Goal: Task Accomplishment & Management: Complete application form

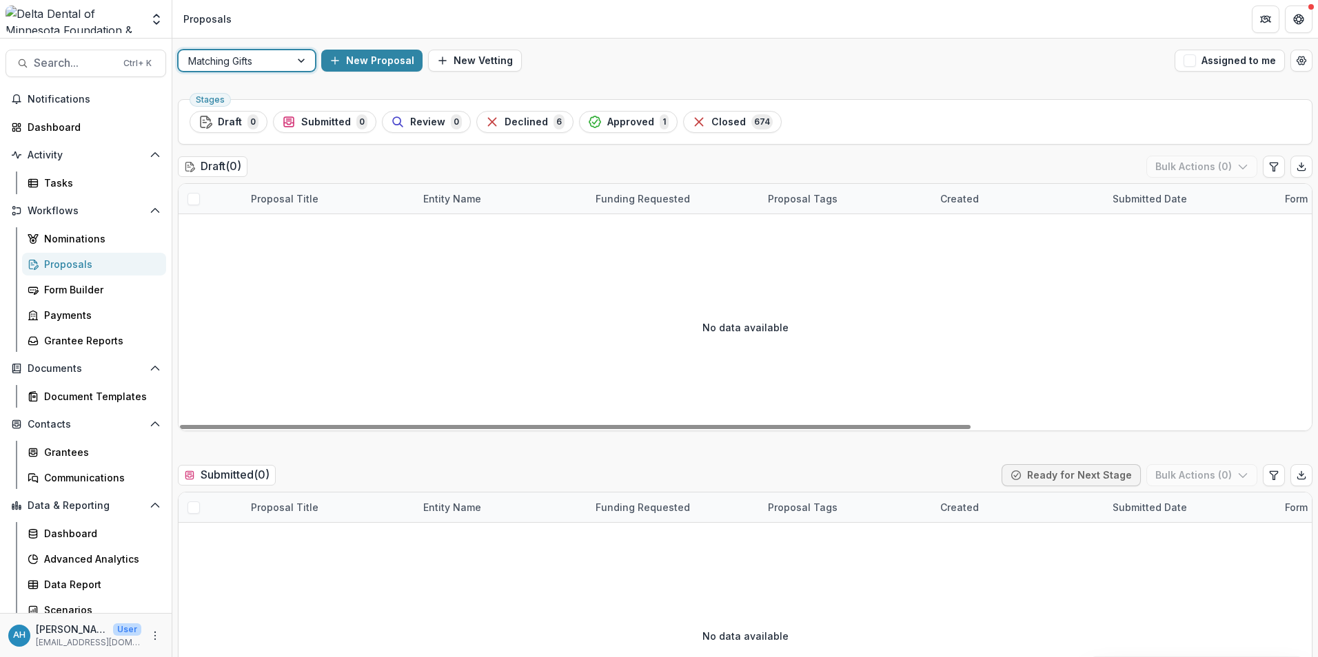
click at [61, 264] on div "Proposals" at bounding box center [99, 264] width 111 height 14
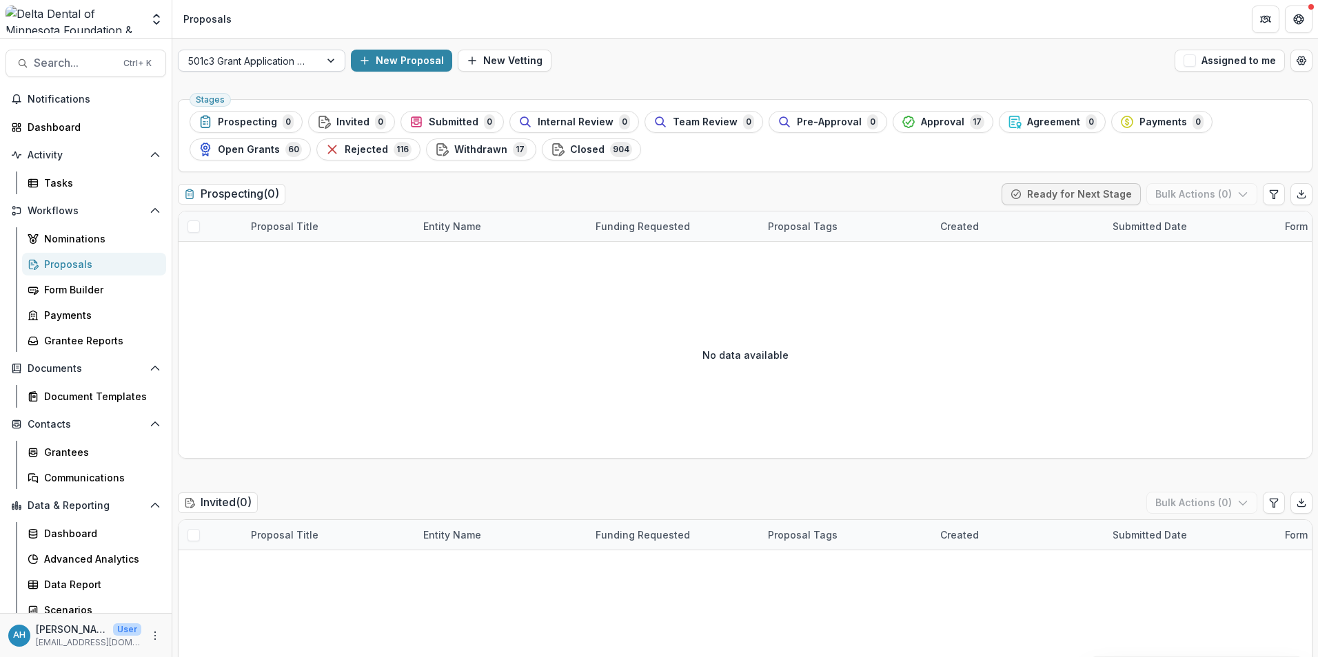
click at [300, 59] on div at bounding box center [249, 60] width 122 height 17
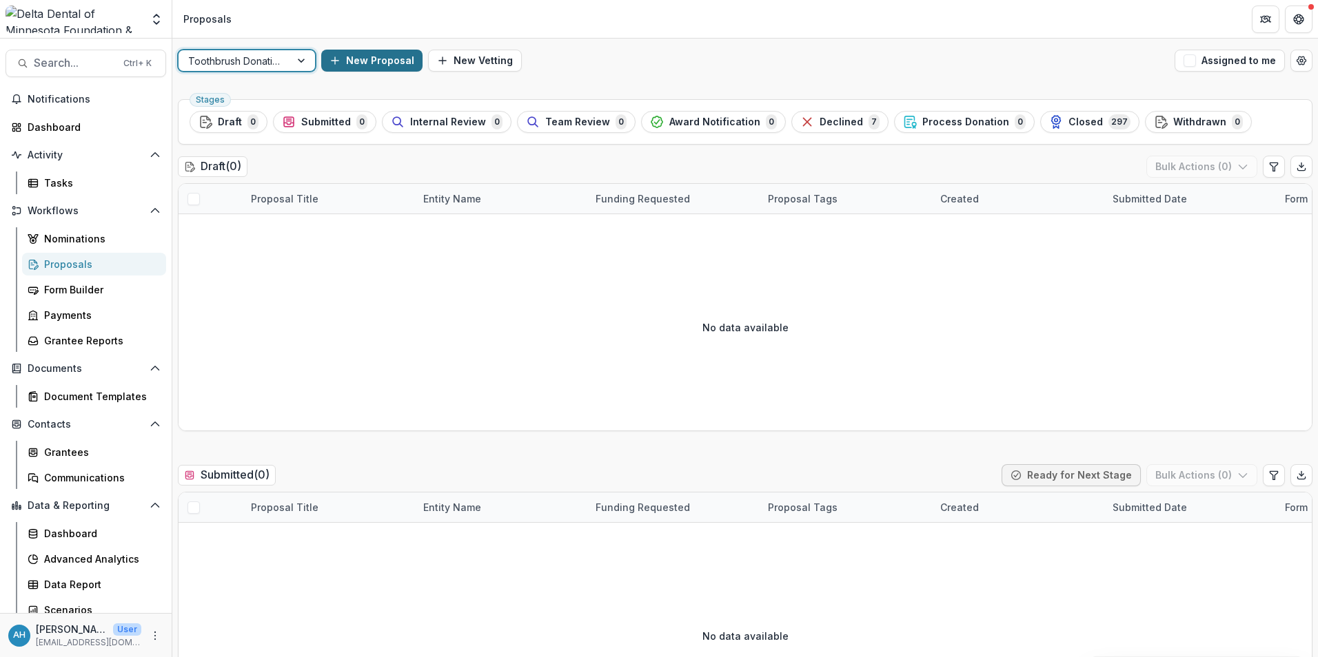
click at [379, 59] on button "New Proposal" at bounding box center [371, 61] width 101 height 22
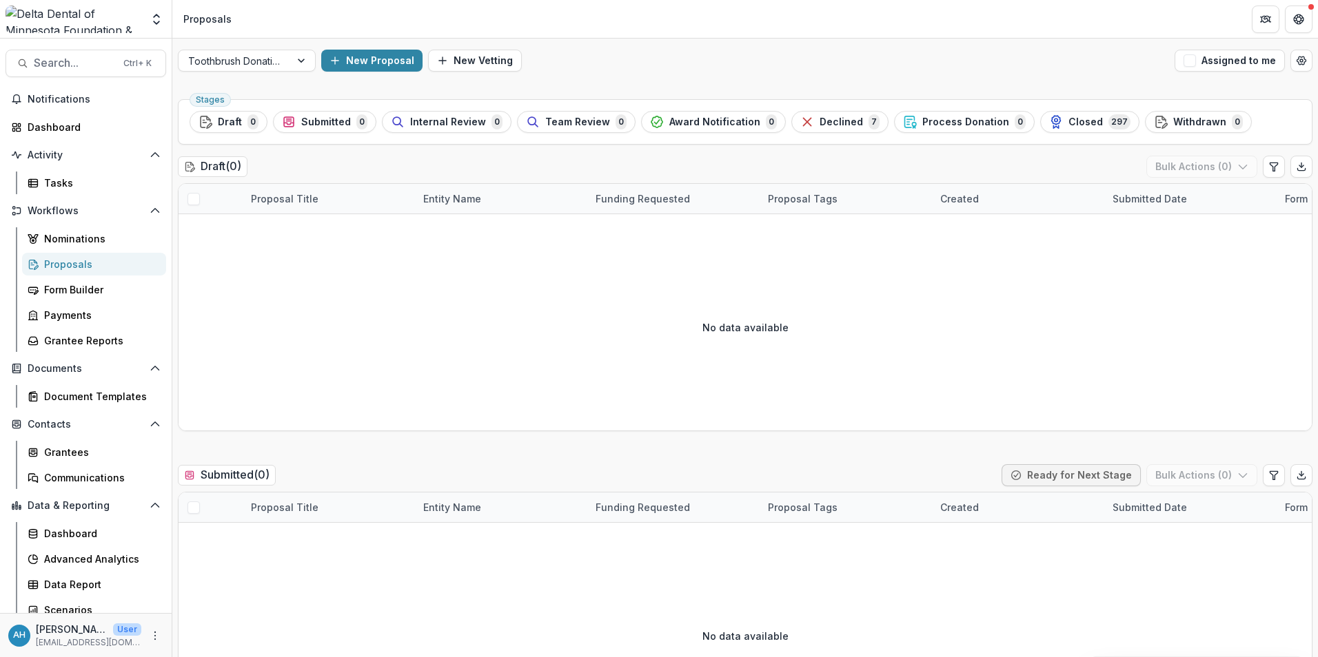
drag, startPoint x: 648, startPoint y: 175, endPoint x: 569, endPoint y: 174, distance: 79.3
drag, startPoint x: 533, startPoint y: 175, endPoint x: 515, endPoint y: 175, distance: 17.2
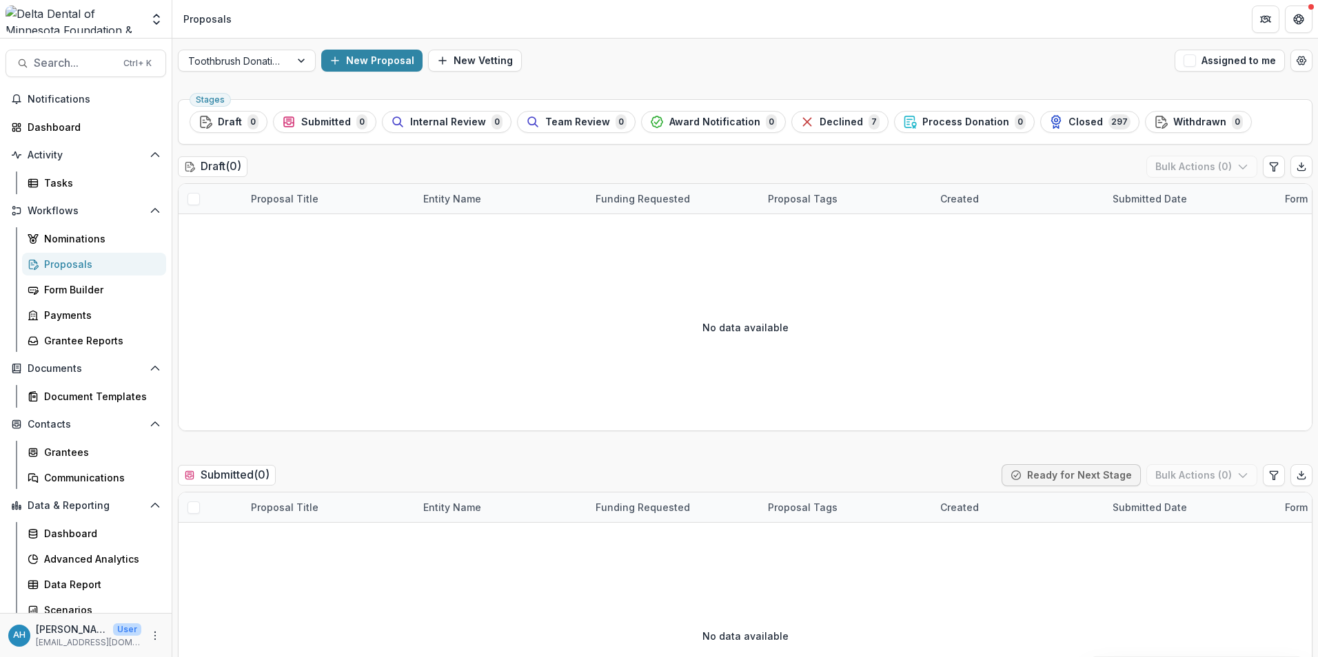
drag, startPoint x: 491, startPoint y: 176, endPoint x: 420, endPoint y: 181, distance: 71.2
type input "*"
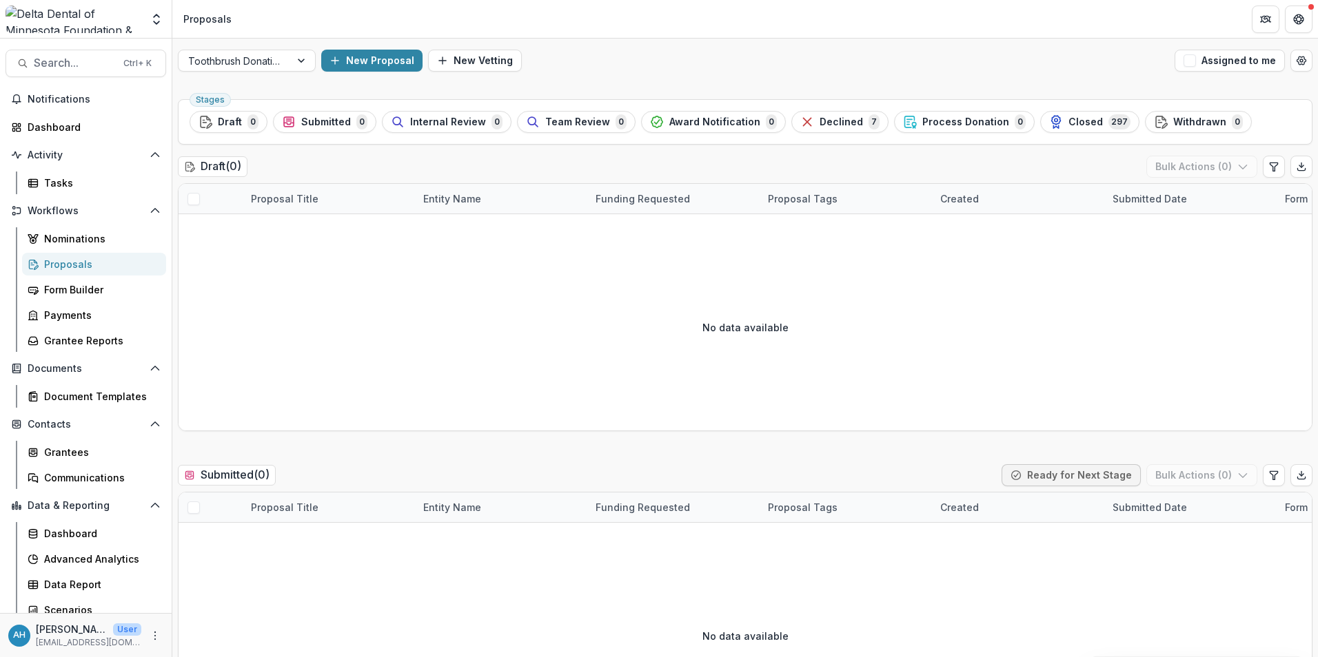
type input "**********"
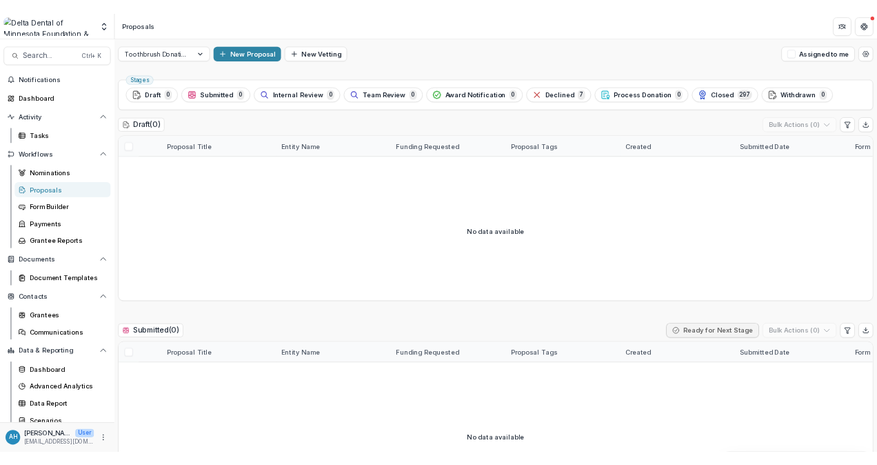
scroll to position [16, 0]
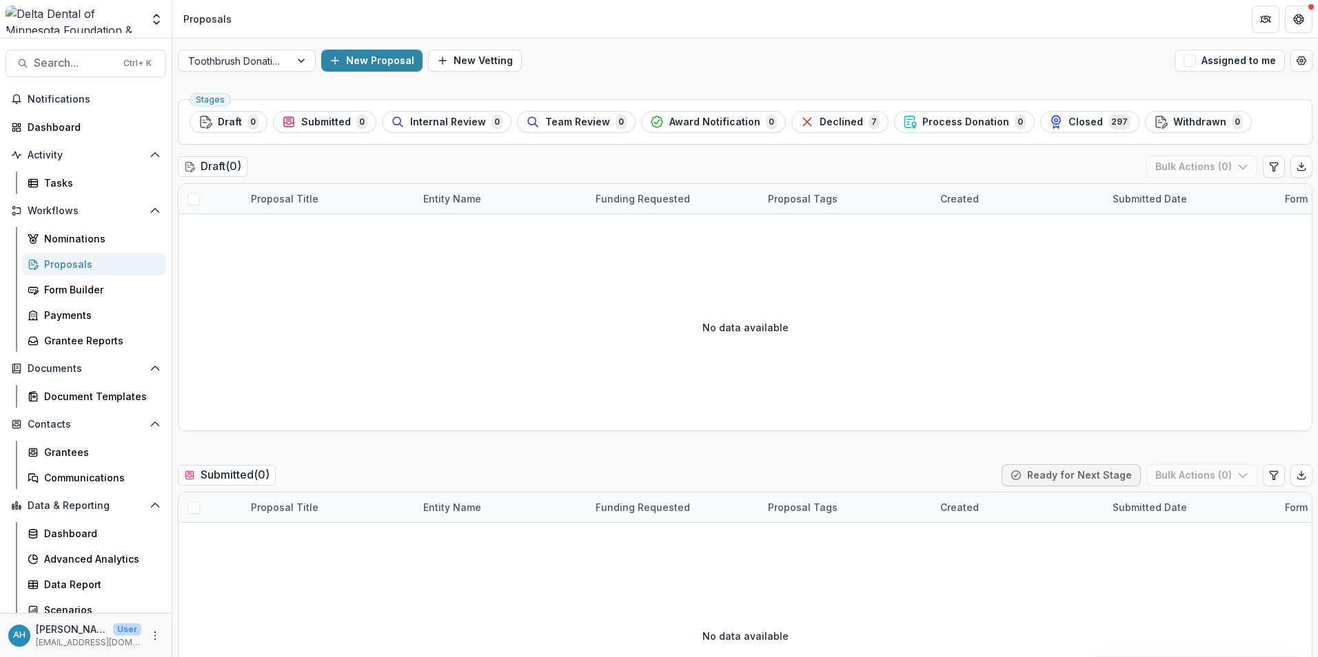
type input "**********"
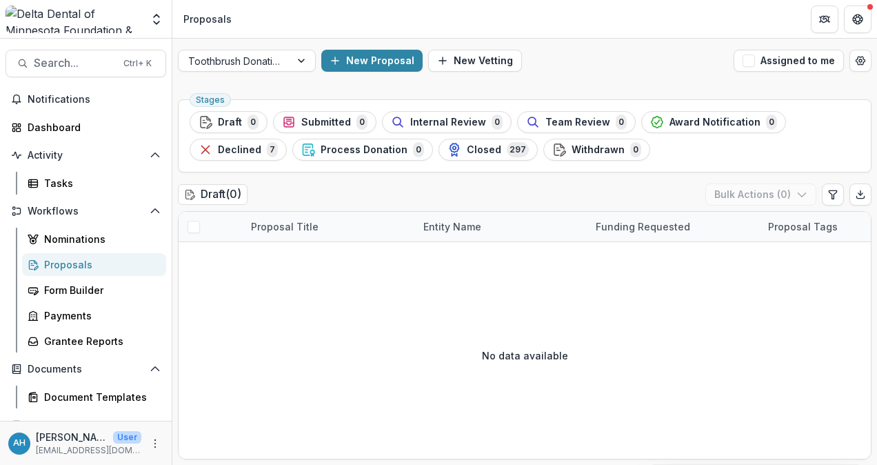
scroll to position [69, 0]
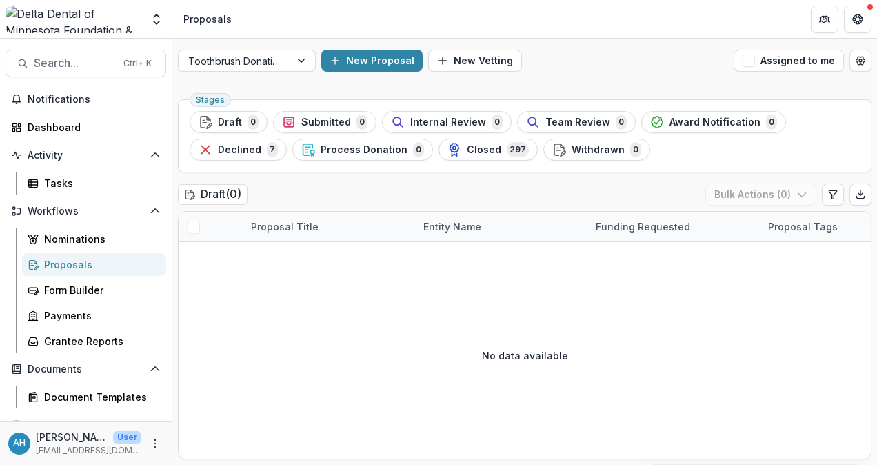
scroll to position [145, 0]
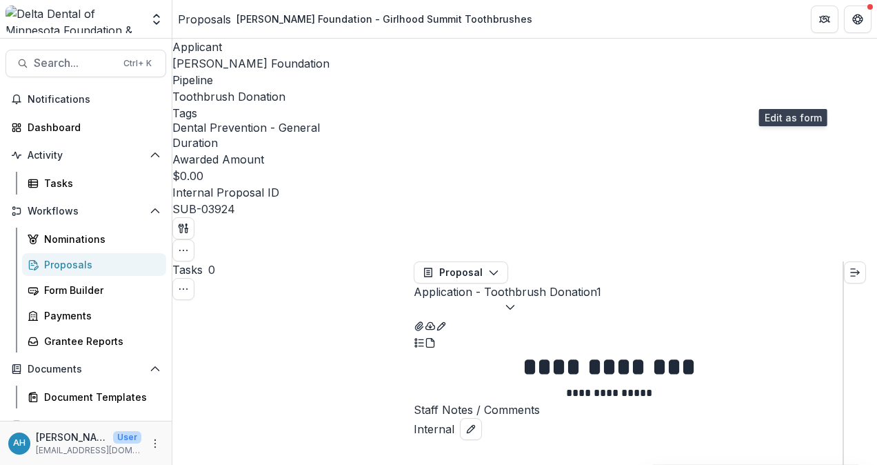
click at [447, 316] on button "Edit as form" at bounding box center [441, 324] width 11 height 17
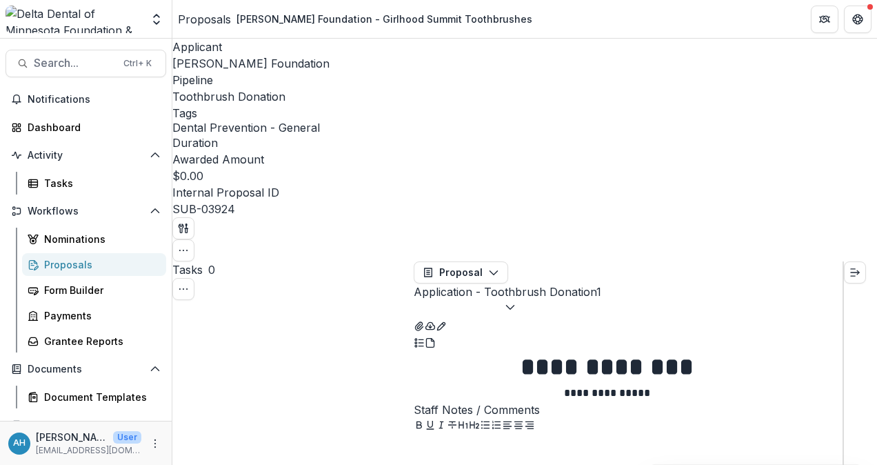
scroll to position [414, 0]
